Goal: Task Accomplishment & Management: Manage account settings

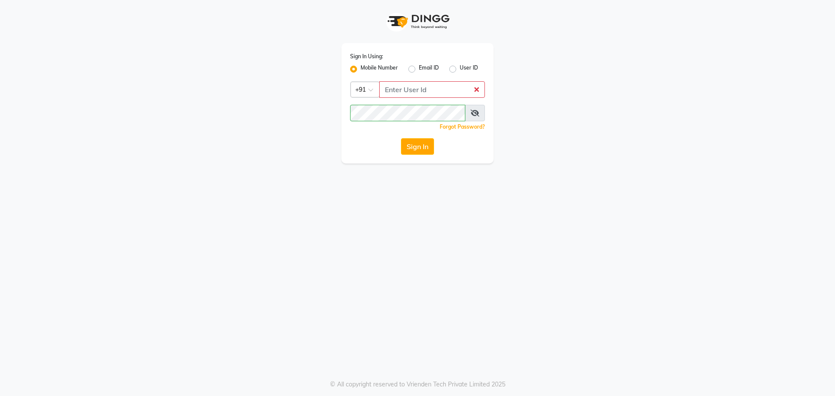
click at [471, 112] on icon at bounding box center [475, 113] width 9 height 7
click at [471, 112] on span at bounding box center [475, 113] width 19 height 17
click at [475, 110] on icon at bounding box center [475, 113] width 8 height 7
click at [410, 88] on input "Username" at bounding box center [432, 89] width 106 height 17
type input "9"
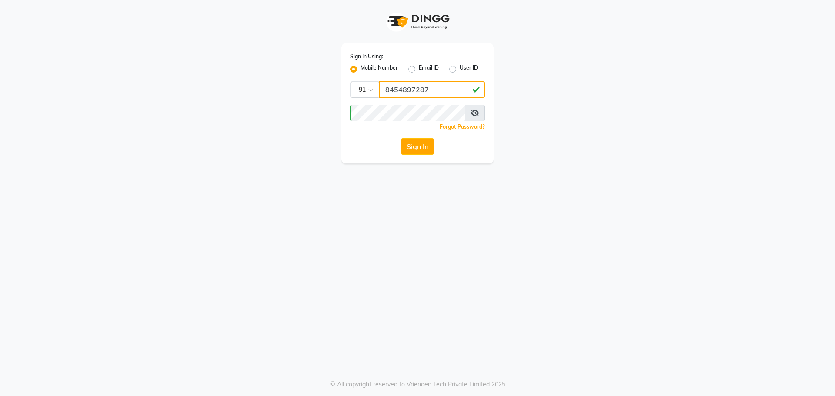
type input "8454897287"
click at [321, 118] on div "Sign In Using: Mobile Number Email ID User ID Country Code × [PHONE_NUMBER] Rem…" at bounding box center [418, 82] width 496 height 164
click at [401, 138] on button "Sign In" at bounding box center [417, 146] width 33 height 17
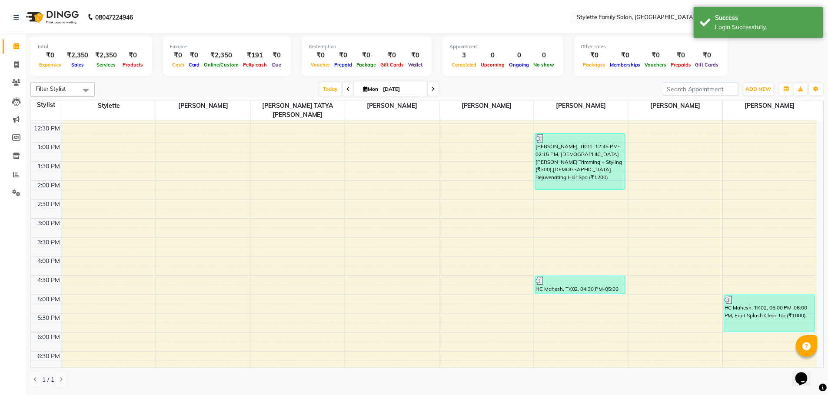
scroll to position [130, 0]
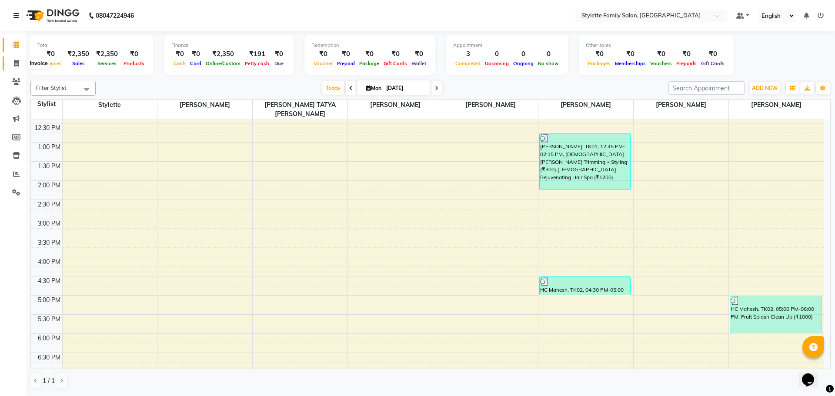
click at [20, 64] on span at bounding box center [16, 64] width 15 height 10
select select "6990"
select select "service"
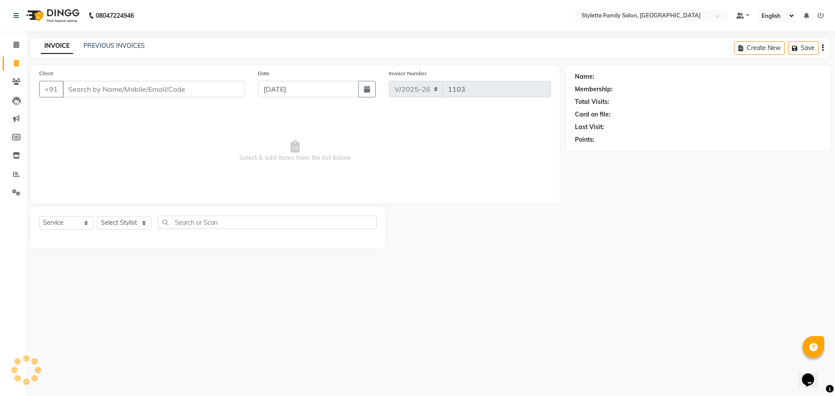
click at [93, 98] on div "Client +91" at bounding box center [142, 87] width 219 height 36
click at [93, 95] on input "Client" at bounding box center [154, 89] width 182 height 17
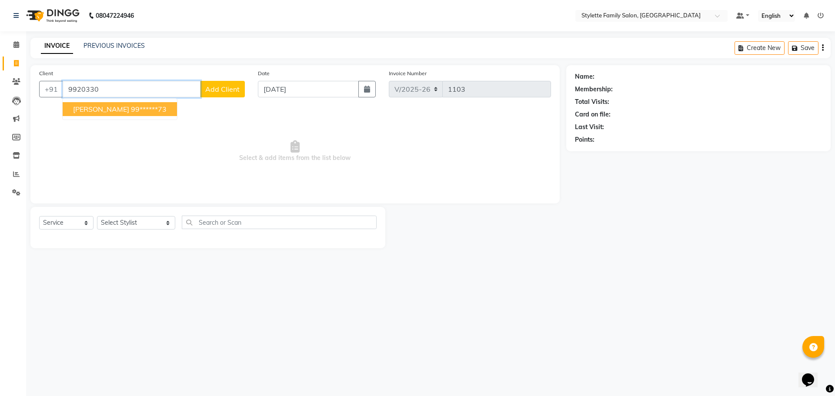
click at [93, 107] on span "[PERSON_NAME]" at bounding box center [101, 109] width 56 height 9
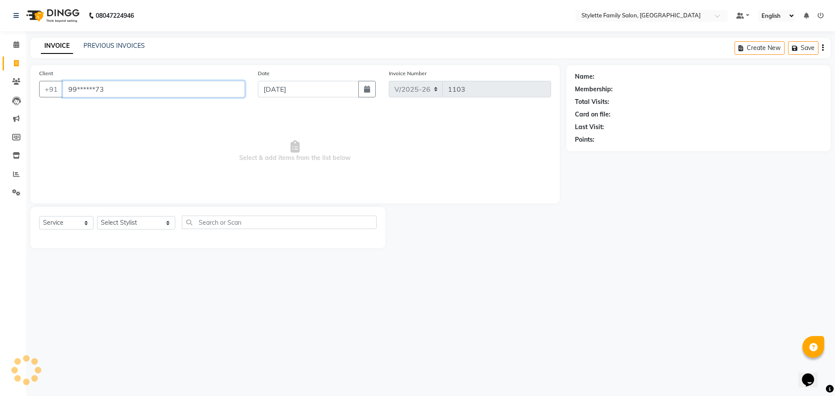
type input "99******73"
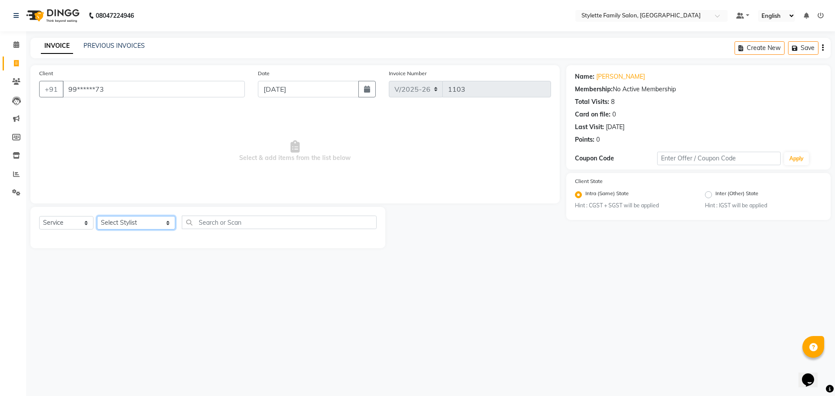
click at [139, 224] on select "Select Stylist Abhishek dhomble KAJAL [PERSON_NAME] Manager [PERSON_NAME] [PERS…" at bounding box center [136, 222] width 78 height 13
select select "84196"
click at [97, 216] on select "Select Stylist Abhishek dhomble KAJAL [PERSON_NAME] Manager [PERSON_NAME] [PERS…" at bounding box center [136, 222] width 78 height 13
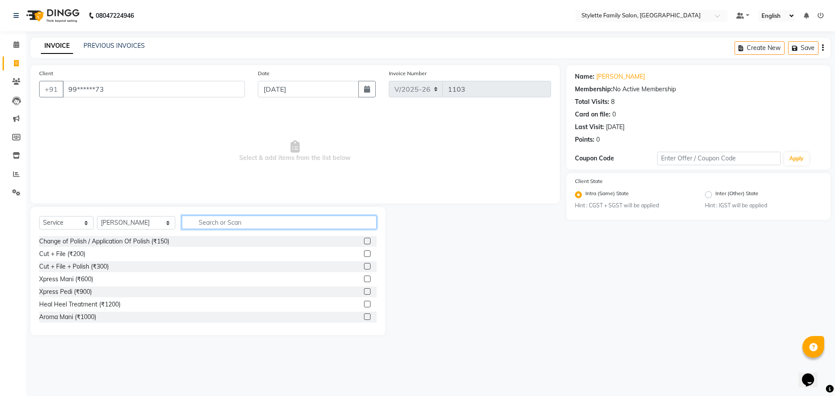
click at [190, 221] on input "text" at bounding box center [279, 222] width 195 height 13
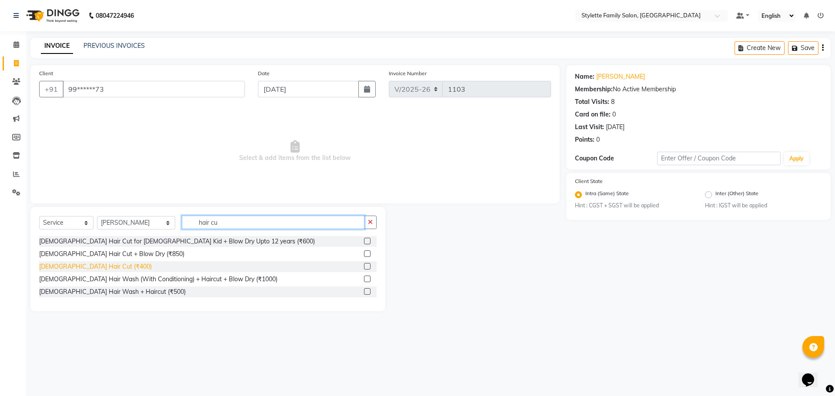
type input "hair cu"
click at [72, 264] on div "[DEMOGRAPHIC_DATA] Hair Cut (₹400)" at bounding box center [95, 266] width 113 height 9
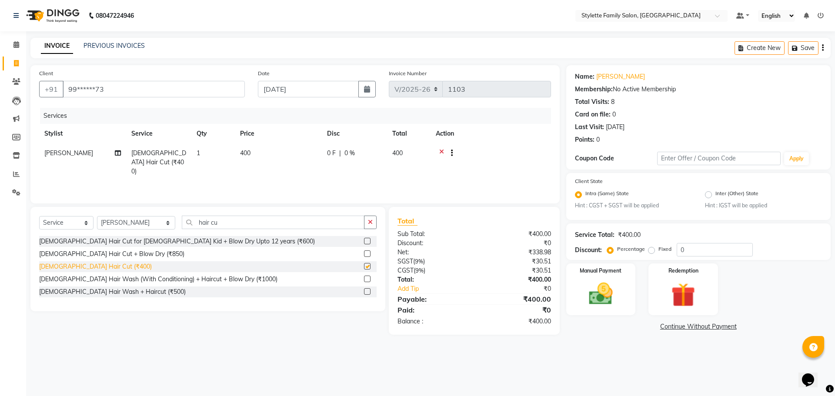
checkbox input "false"
click at [337, 160] on td "0 F | 0 %" at bounding box center [354, 163] width 65 height 38
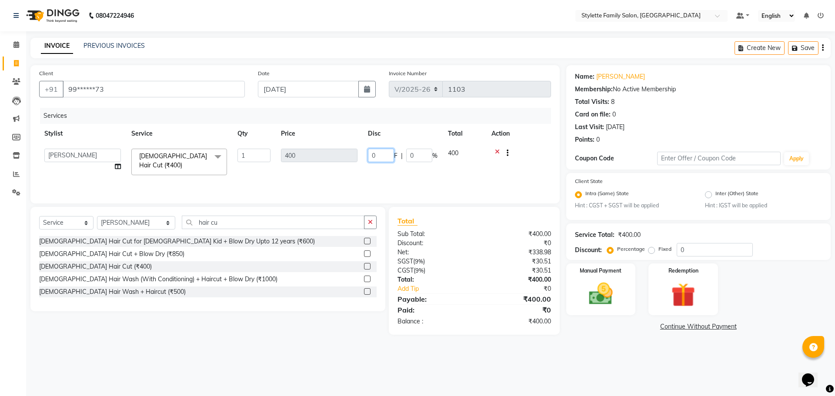
click at [381, 155] on input "0" at bounding box center [381, 155] width 26 height 13
click at [363, 151] on td "0 F | 0 %" at bounding box center [403, 162] width 80 height 37
type input "150"
click at [361, 171] on tr "Abhishek dhomble KAJAL [PERSON_NAME] Manager [PERSON_NAME] [PERSON_NAME] [PERSO…" at bounding box center [295, 162] width 512 height 37
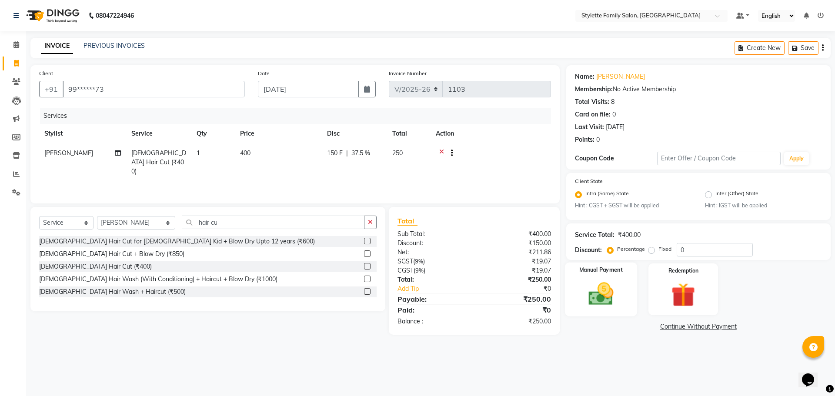
click at [609, 276] on div "Manual Payment" at bounding box center [600, 289] width 72 height 53
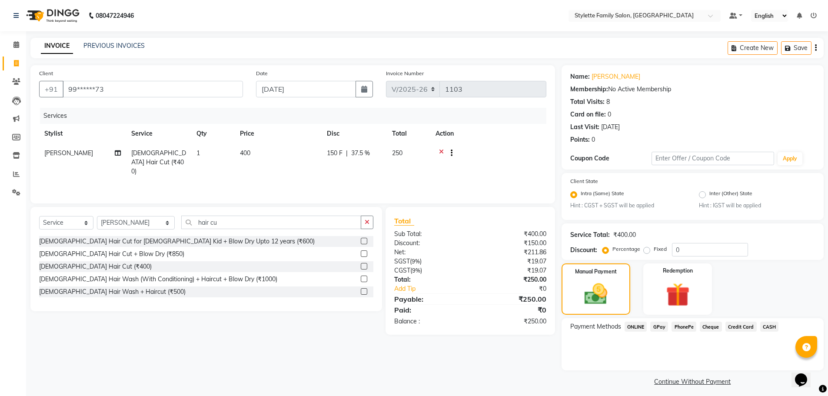
click at [658, 328] on span "GPay" at bounding box center [660, 327] width 18 height 10
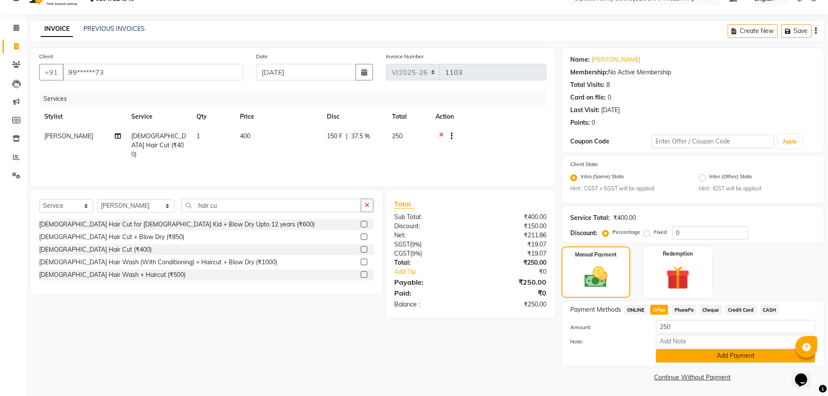
scroll to position [18, 0]
click at [684, 351] on button "Add Payment" at bounding box center [735, 354] width 159 height 13
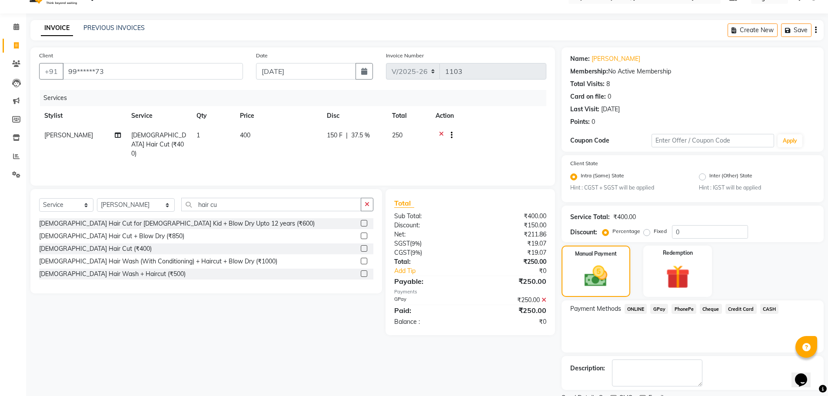
scroll to position [54, 0]
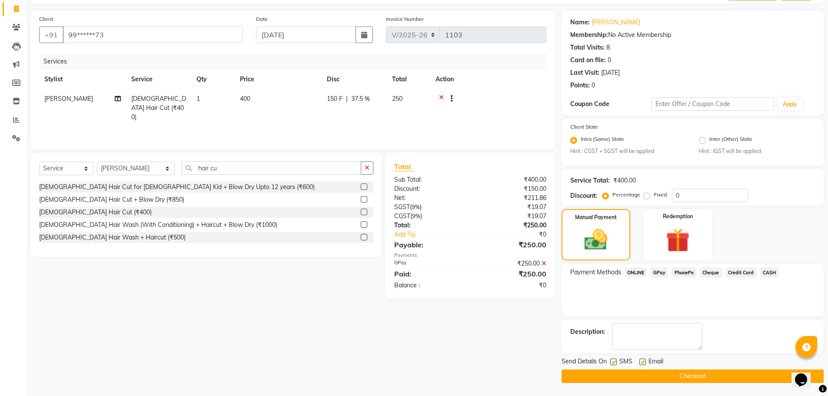
click at [660, 376] on button "Checkout" at bounding box center [693, 376] width 262 height 13
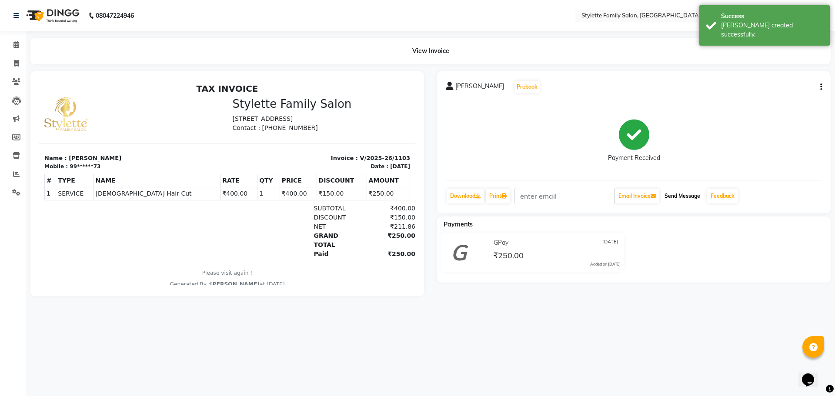
click at [686, 198] on button "Send Message" at bounding box center [682, 196] width 43 height 15
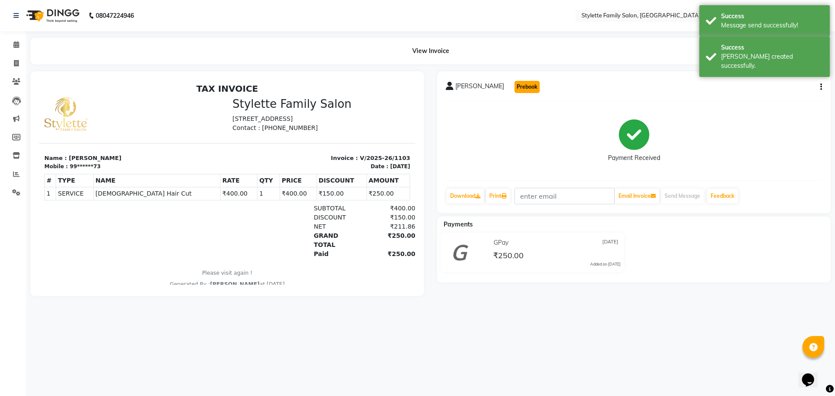
click at [522, 87] on button "Prebook" at bounding box center [526, 87] width 25 height 12
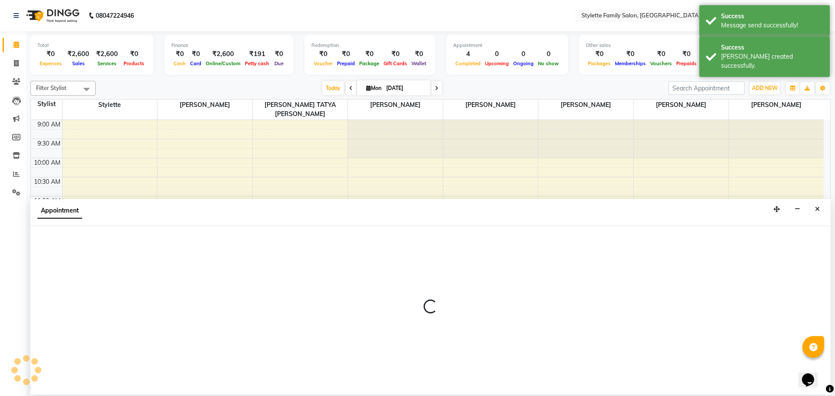
select select "84196"
select select "tentative"
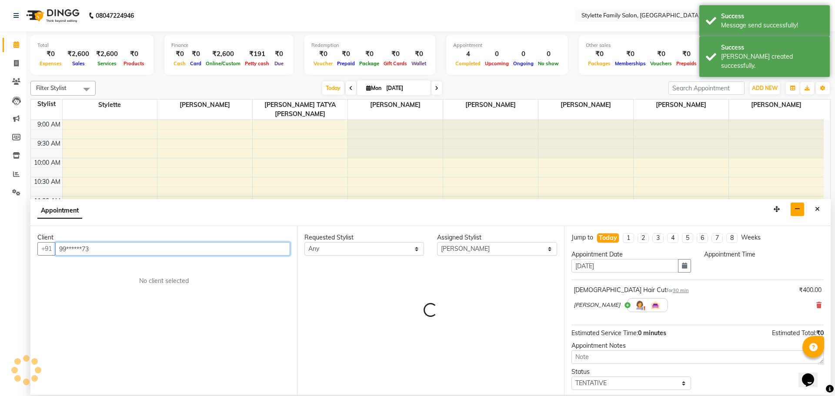
select select "600"
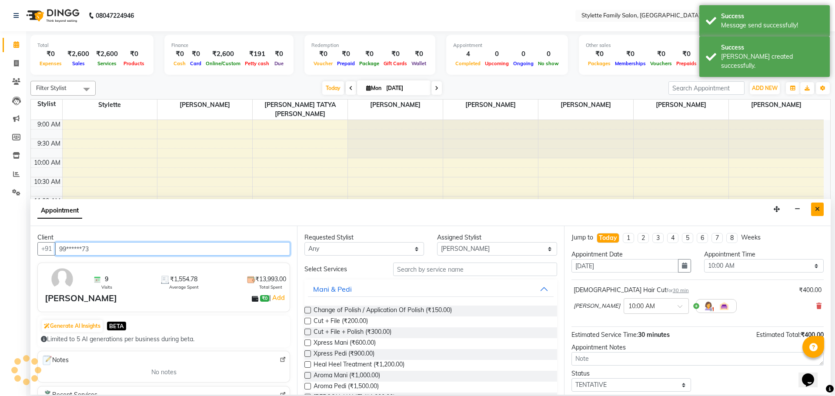
scroll to position [277, 0]
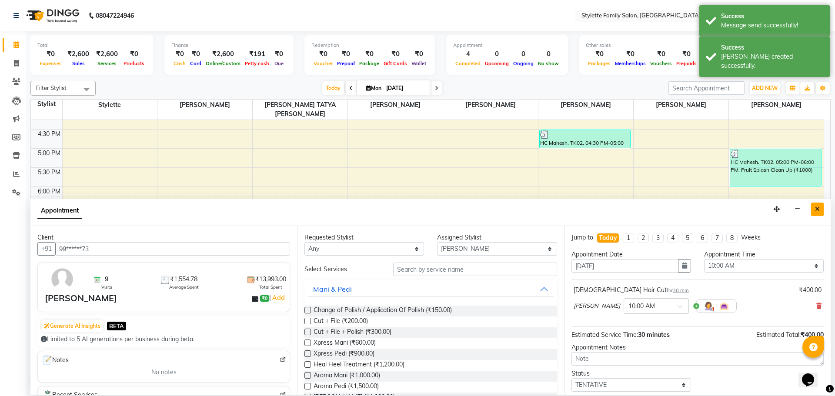
click at [817, 207] on icon "Close" at bounding box center [817, 209] width 5 height 6
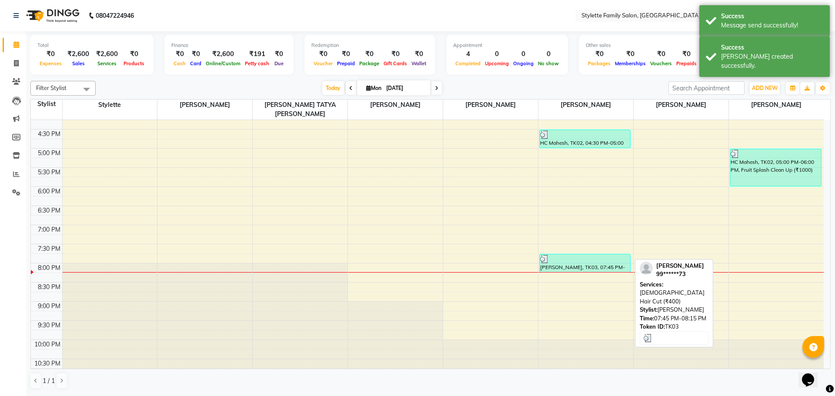
click at [602, 260] on div "[PERSON_NAME], TK03, 07:45 PM-08:15 PM, [DEMOGRAPHIC_DATA] Hair Cut (₹400)" at bounding box center [585, 263] width 90 height 18
select select "3"
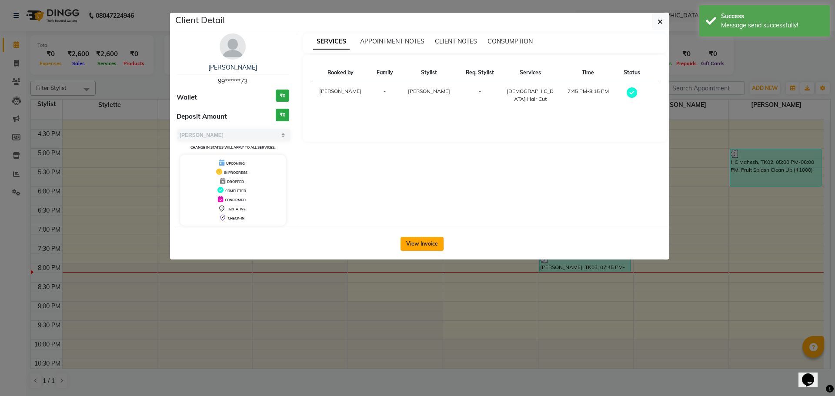
click at [428, 243] on button "View Invoice" at bounding box center [422, 244] width 43 height 14
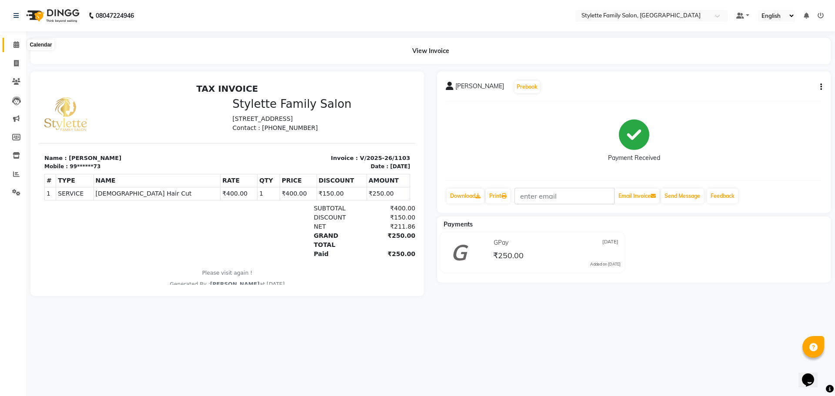
click at [14, 48] on span at bounding box center [16, 45] width 15 height 10
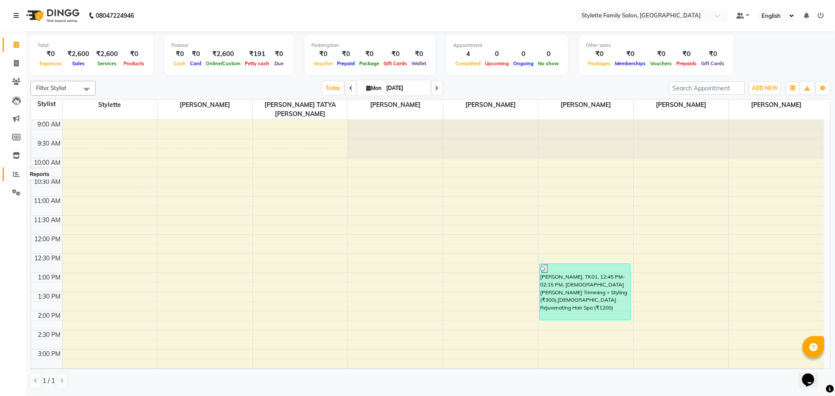
click at [16, 179] on span at bounding box center [16, 175] width 15 height 10
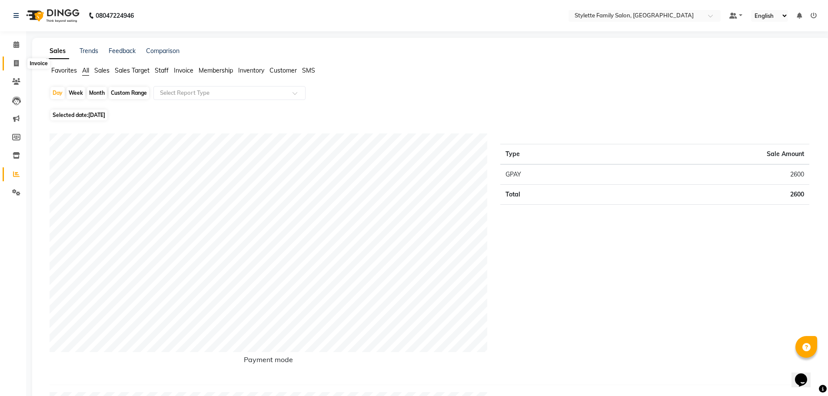
click at [14, 62] on icon at bounding box center [16, 63] width 5 height 7
select select "service"
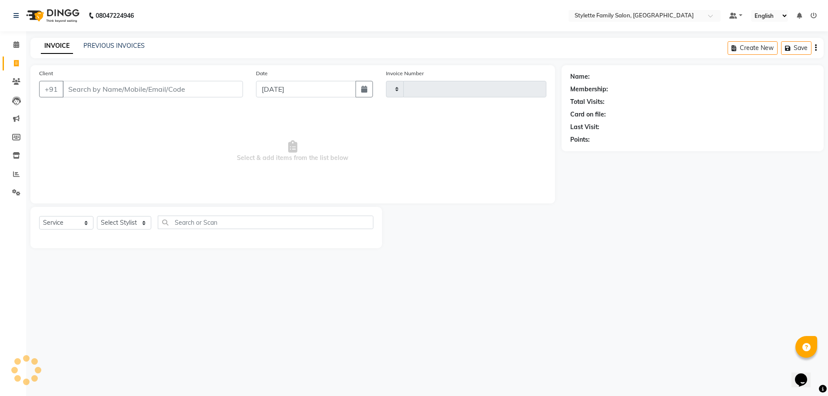
type input "1104"
select select "6990"
click at [18, 42] on icon at bounding box center [16, 44] width 6 height 7
